Goal: Find specific page/section: Find specific page/section

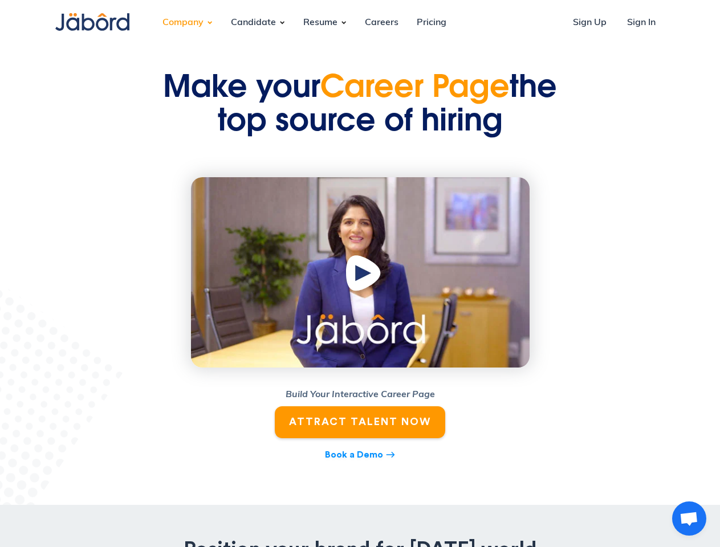
click at [183, 23] on div "Company" at bounding box center [182, 22] width 59 height 31
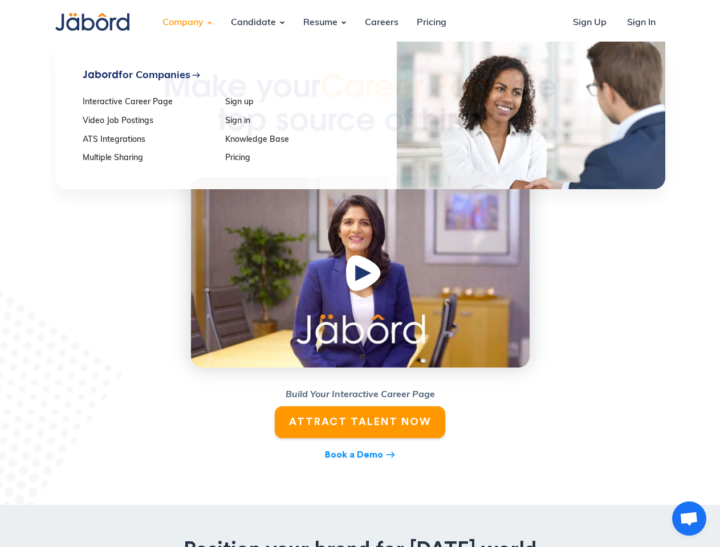
click at [253, 23] on div "Candidate" at bounding box center [253, 22] width 63 height 31
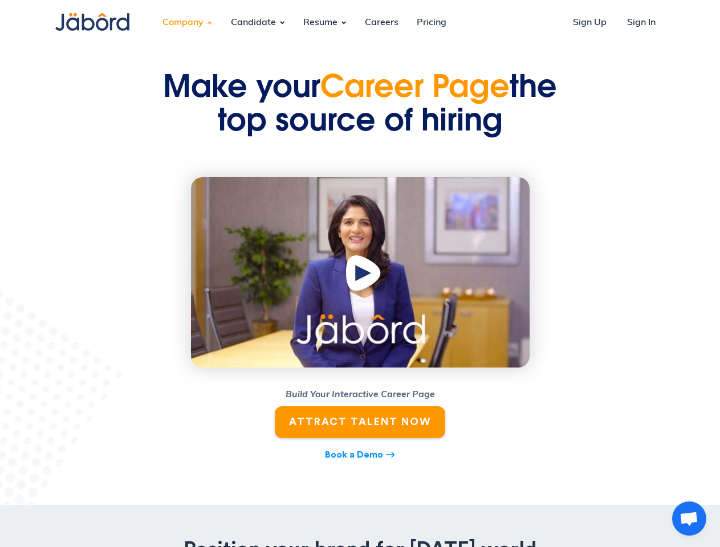
click at [320, 23] on div "Resume" at bounding box center [320, 22] width 52 height 31
click at [360, 273] on img "open lightbox" at bounding box center [364, 276] width 43 height 44
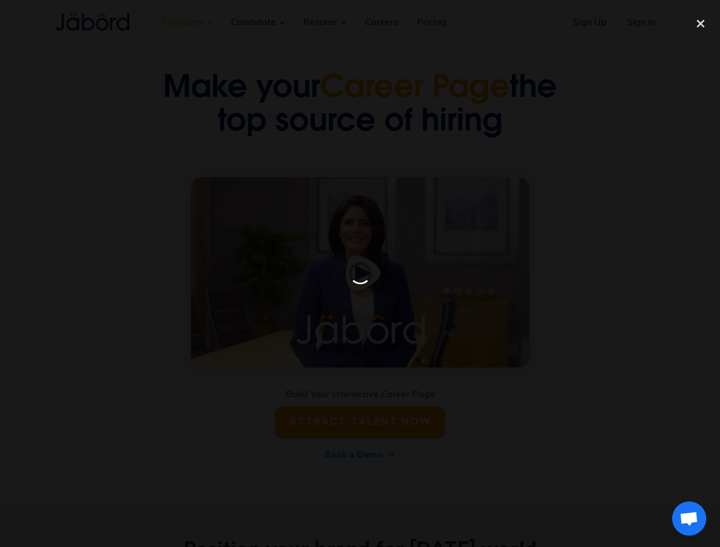
click at [689, 519] on span "Open chat" at bounding box center [689, 520] width 19 height 16
